Goal: Contribute content: Add original content to the website for others to see

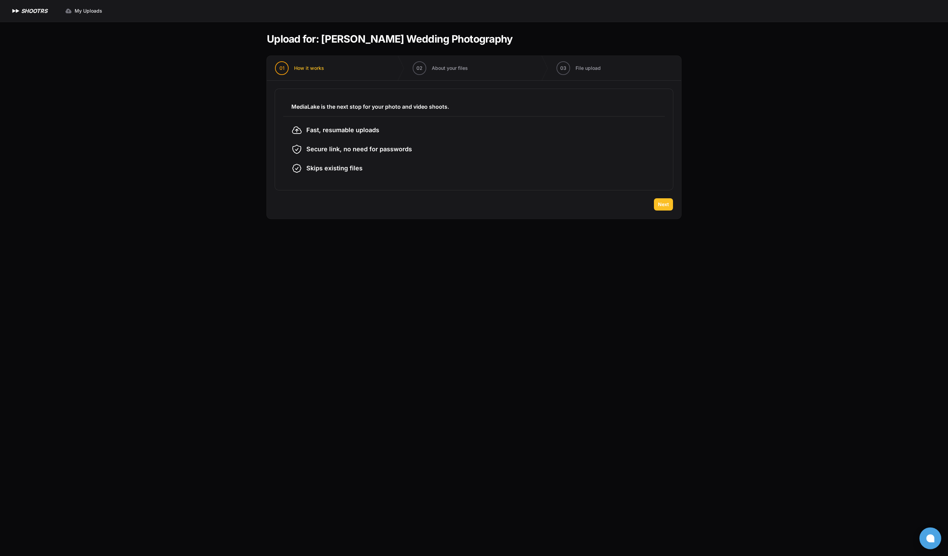
click at [665, 205] on span "Next" at bounding box center [663, 204] width 11 height 7
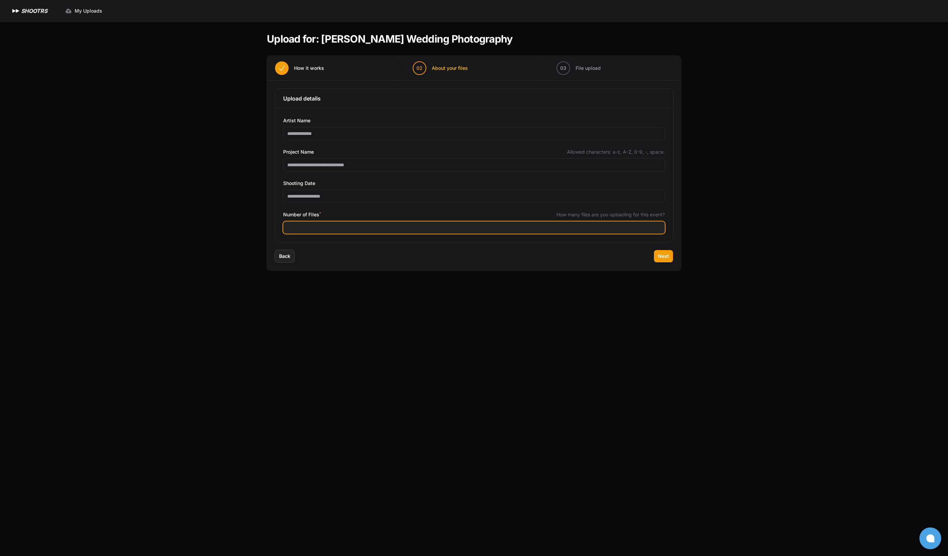
click at [320, 224] on input "Number of Files *" at bounding box center [474, 227] width 382 height 12
type input "***"
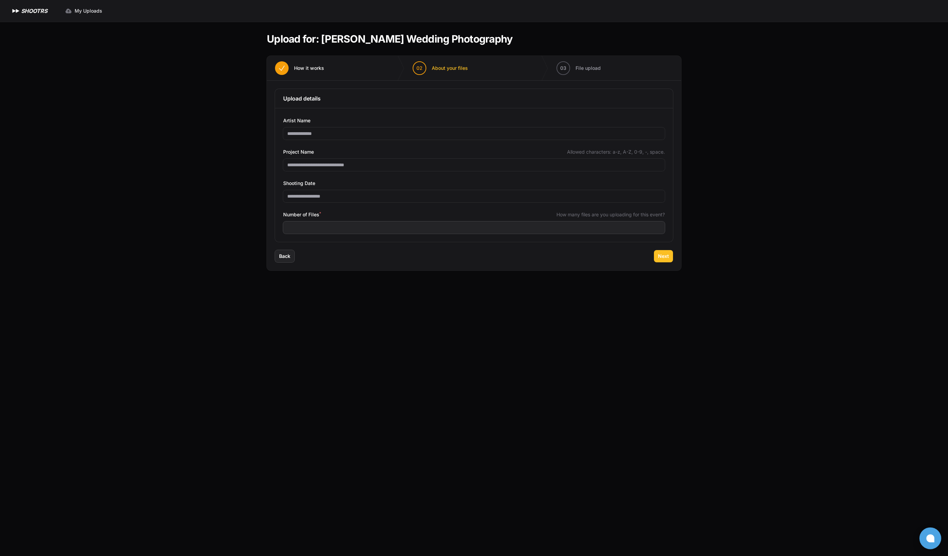
click at [667, 257] on span "Next" at bounding box center [663, 256] width 11 height 7
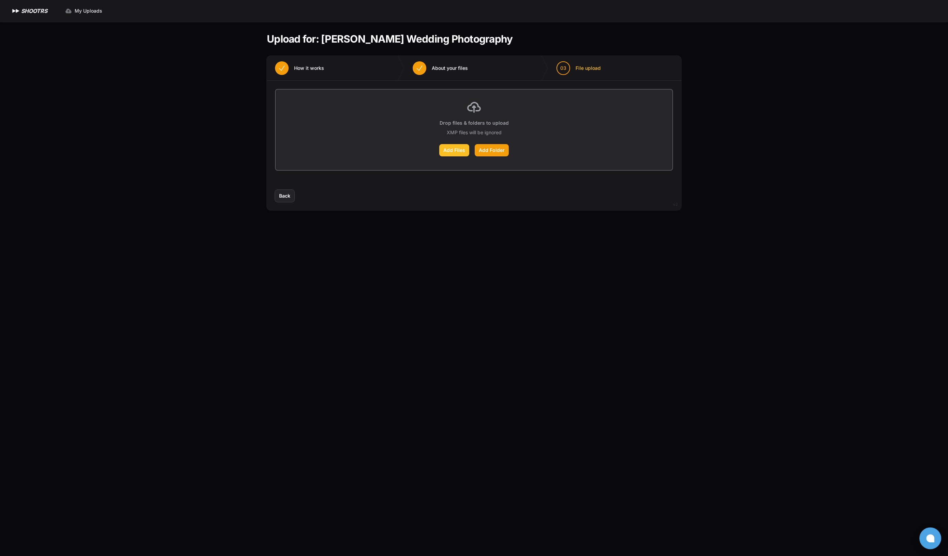
click at [456, 150] on label "Add Files" at bounding box center [454, 150] width 30 height 12
click at [0, 0] on input "Add Files" at bounding box center [0, 0] width 0 height 0
